Goal: Information Seeking & Learning: Find specific fact

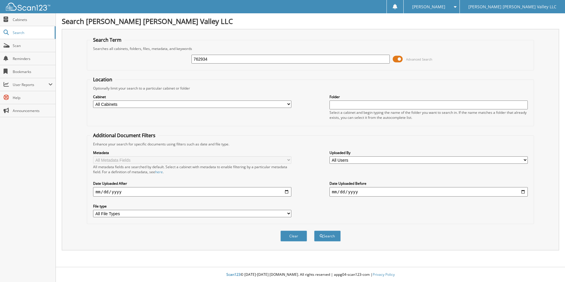
type input "762934"
click at [314, 231] on button "Search" at bounding box center [327, 236] width 27 height 11
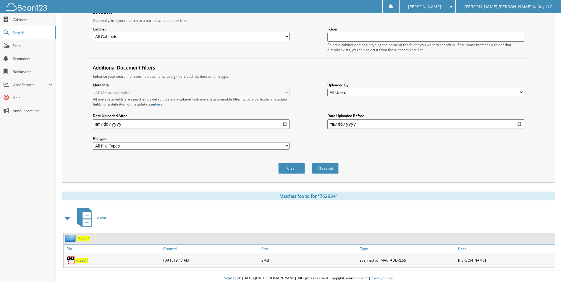
scroll to position [72, 0]
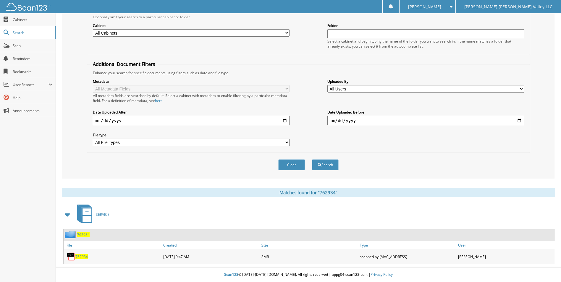
click at [84, 255] on span "762934" at bounding box center [81, 256] width 12 height 5
click at [83, 255] on span "762934" at bounding box center [81, 256] width 12 height 5
click at [74, 257] on img at bounding box center [71, 256] width 9 height 9
click at [83, 256] on span "762934" at bounding box center [81, 256] width 12 height 5
click at [81, 257] on span "762934" at bounding box center [81, 256] width 12 height 5
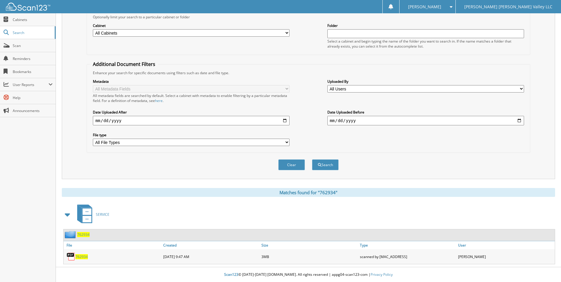
click at [80, 236] on span "762934" at bounding box center [83, 234] width 12 height 5
